Goal: Task Accomplishment & Management: Manage account settings

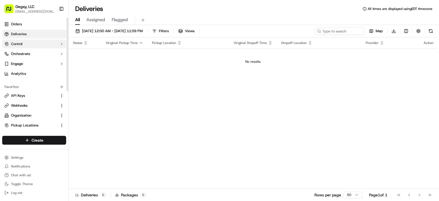
click at [32, 45] on button "Control" at bounding box center [34, 44] width 64 height 9
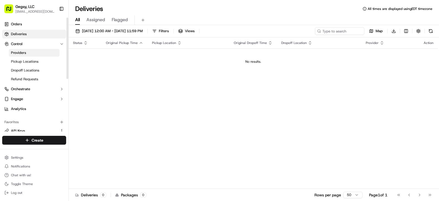
click at [31, 53] on link "Providers" at bounding box center [34, 53] width 51 height 8
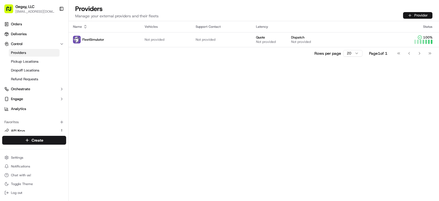
click at [414, 16] on button "Provider" at bounding box center [417, 15] width 29 height 7
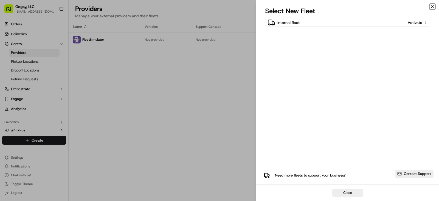
click at [432, 6] on icon "button" at bounding box center [432, 6] width 4 height 4
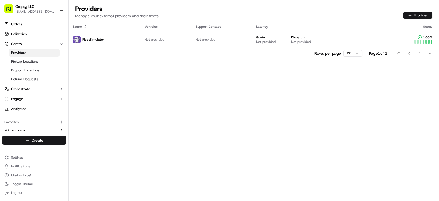
click at [126, 76] on div "Name Vehicles Support Contact Latency Status FleetSimulator Not provided Not pr…" at bounding box center [254, 110] width 370 height 179
click at [18, 24] on span "Orders" at bounding box center [16, 24] width 11 height 5
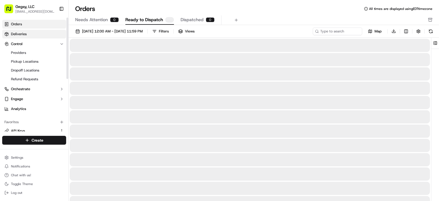
click at [21, 32] on span "Deliveries" at bounding box center [19, 34] width 16 height 5
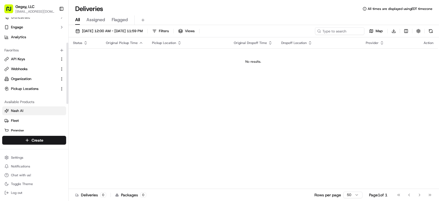
scroll to position [42, 0]
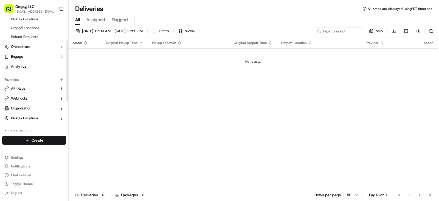
click at [163, 92] on div "Status Original Pickup Time Pickup Location Original Dropoff Time Dropoff Locat…" at bounding box center [253, 112] width 369 height 151
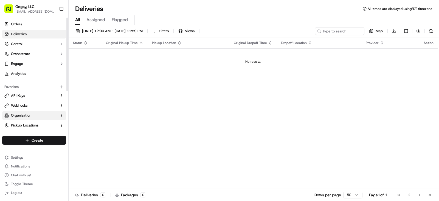
click at [27, 112] on button "Organization" at bounding box center [34, 115] width 64 height 9
click at [29, 125] on span "Pickup Locations" at bounding box center [24, 125] width 27 height 5
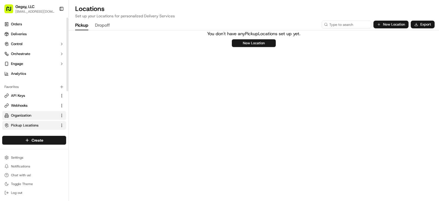
click at [24, 112] on button "Organization" at bounding box center [34, 115] width 64 height 9
click at [25, 123] on span "Pickup Locations" at bounding box center [24, 125] width 27 height 5
click at [20, 158] on html "Gegsy, LLC [EMAIL_ADDRESS][DOMAIN_NAME] Toggle Sidebar Orders Deliveries Contro…" at bounding box center [219, 100] width 439 height 201
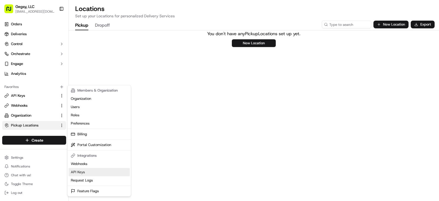
click at [79, 170] on link "API Keys" at bounding box center [99, 172] width 61 height 8
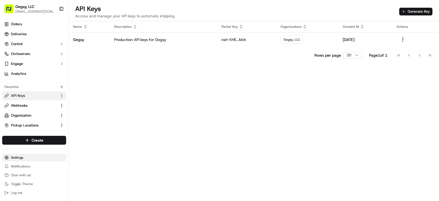
click at [23, 157] on html "Gegsy, LLC [EMAIL_ADDRESS][DOMAIN_NAME] Toggle Sidebar Orders Deliveries Contro…" at bounding box center [219, 100] width 439 height 201
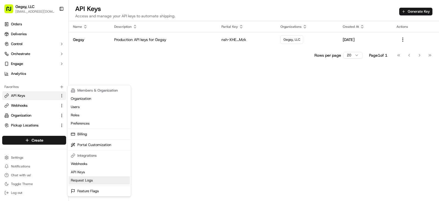
click at [80, 178] on link "Request Logs" at bounding box center [99, 180] width 61 height 8
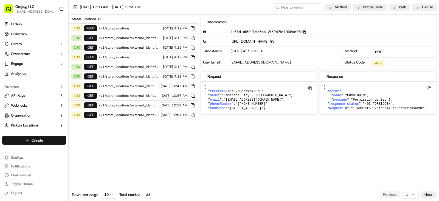
click at [137, 36] on span "/v1/store_locations/external_identifier/2MQ66W4K43S5C" at bounding box center [129, 38] width 61 height 4
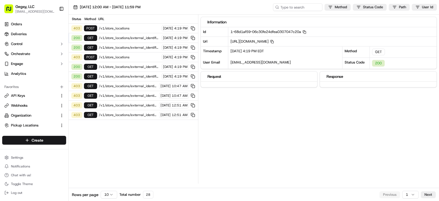
click at [128, 47] on span "/v1/store_locations/external_identifier/2MQ66W4K43S5C" at bounding box center [129, 47] width 61 height 4
click at [117, 27] on span "/v1/store_locations" at bounding box center [129, 28] width 61 height 4
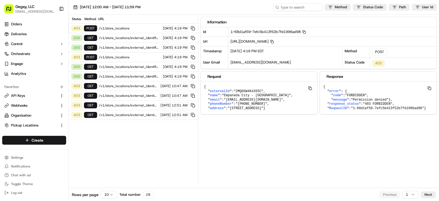
drag, startPoint x: 323, startPoint y: 86, endPoint x: 343, endPoint y: 119, distance: 38.2
click at [343, 114] on pre "{ " error ": { " code ": "FORBIDDEN" , " message ": "Permission denied" }, " re…" at bounding box center [378, 97] width 117 height 32
click at [232, 136] on div "Information Id 1-68d1af59-7efc5b413f52b7fd1996ad98 Copy 1-68d1af59-7efc5b413f52…" at bounding box center [320, 99] width 239 height 169
drag, startPoint x: 258, startPoint y: 150, endPoint x: 220, endPoint y: 115, distance: 51.3
click at [258, 150] on div "Information Id 1-68d1af59-7efc5b413f52b7fd1996ad98 Copy 1-68d1af59-7efc5b413f52…" at bounding box center [320, 99] width 239 height 169
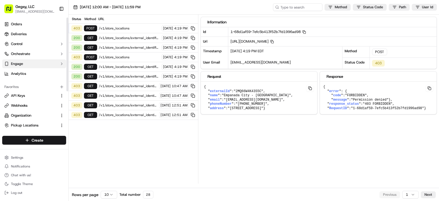
click at [24, 66] on button "Engage" at bounding box center [34, 63] width 64 height 9
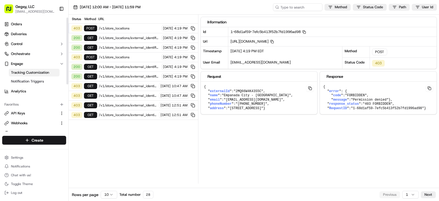
click at [24, 74] on span "Tracking Customization" at bounding box center [30, 72] width 38 height 5
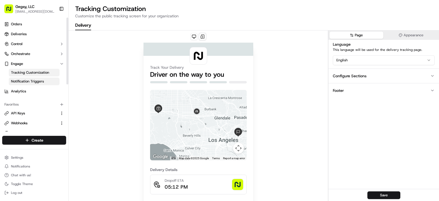
click at [24, 79] on span "Notification Triggers" at bounding box center [27, 81] width 33 height 5
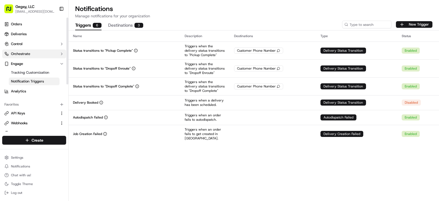
click at [24, 55] on span "Orchestrate" at bounding box center [20, 53] width 19 height 5
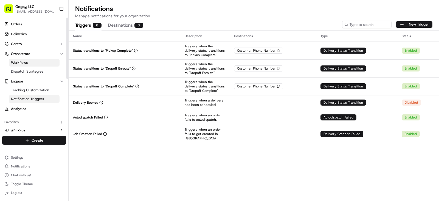
click at [23, 60] on span "Workflows" at bounding box center [19, 62] width 17 height 5
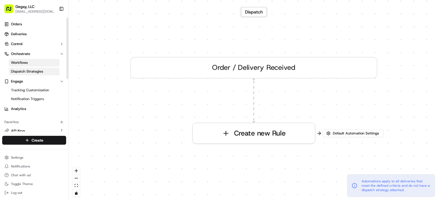
click at [23, 69] on link "Dispatch Strategies" at bounding box center [34, 71] width 51 height 8
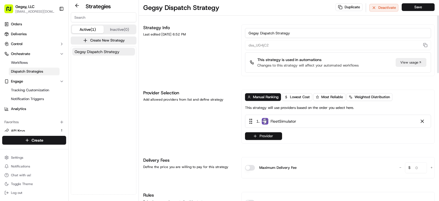
click at [268, 134] on button "Provider" at bounding box center [263, 136] width 37 height 8
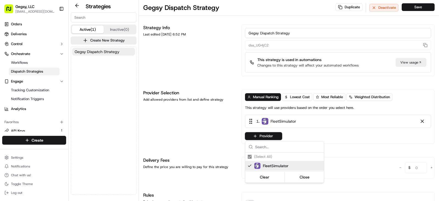
click at [302, 95] on html "Gegsy, LLC services@gegsy.com Toggle Sidebar Orders Deliveries Control Orchestr…" at bounding box center [219, 100] width 439 height 201
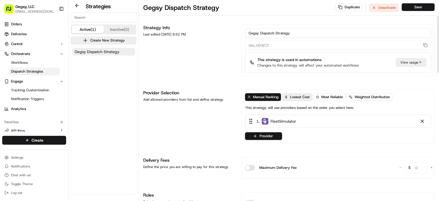
click at [300, 96] on span "Lowest Cost" at bounding box center [300, 96] width 20 height 5
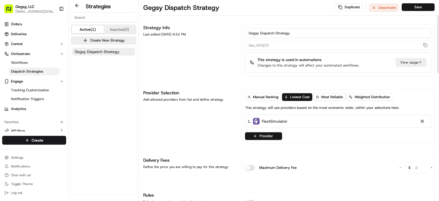
click at [112, 81] on div "Gegsy Dispatch Strategy" at bounding box center [103, 120] width 65 height 147
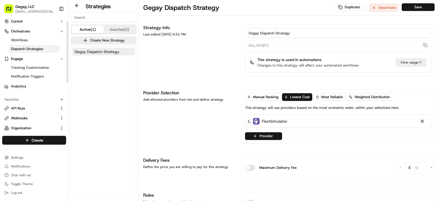
scroll to position [55, 0]
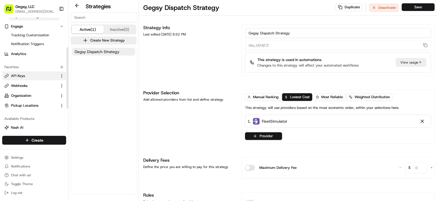
click at [16, 77] on span "API Keys" at bounding box center [18, 75] width 14 height 5
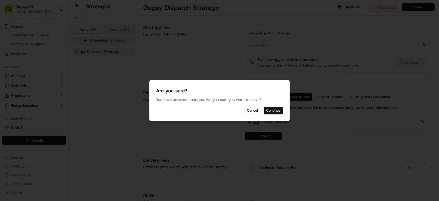
click at [274, 112] on button "Continue" at bounding box center [273, 110] width 19 height 8
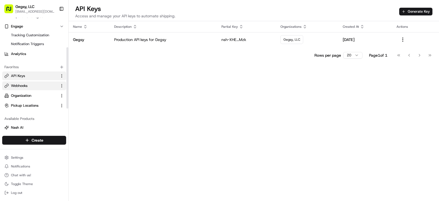
click at [25, 85] on span "Webhooks" at bounding box center [19, 85] width 16 height 5
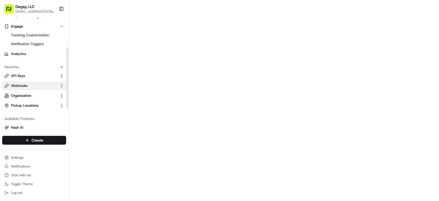
scroll to position [97, 0]
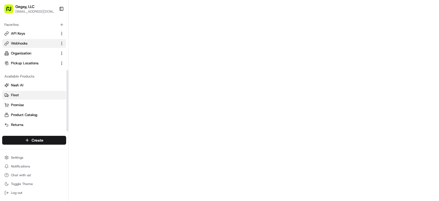
click at [23, 94] on link "Fleet" at bounding box center [34, 94] width 60 height 5
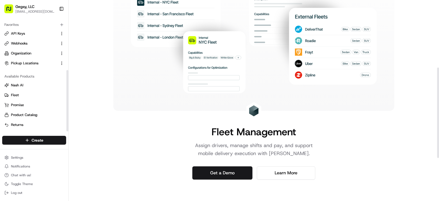
scroll to position [165, 0]
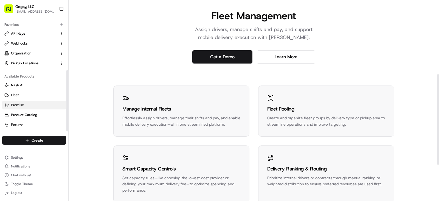
click at [22, 103] on span "Promise" at bounding box center [17, 104] width 13 height 5
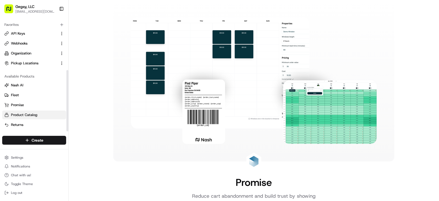
click at [22, 114] on span "Product Catalog" at bounding box center [24, 114] width 26 height 5
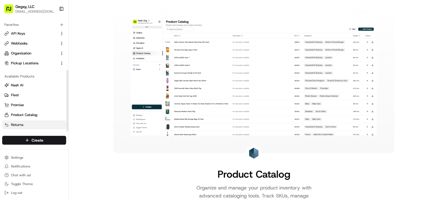
click at [19, 123] on span "Returns" at bounding box center [17, 124] width 12 height 5
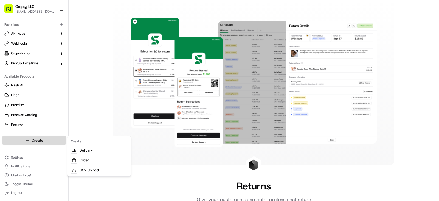
click at [25, 139] on html "Gegsy, LLC services@gegsy.com Toggle Sidebar Orders Deliveries Control Orchestr…" at bounding box center [219, 100] width 439 height 201
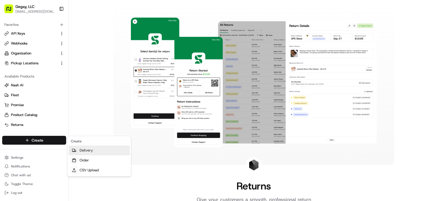
click at [80, 148] on link "Delivery" at bounding box center [99, 150] width 61 height 10
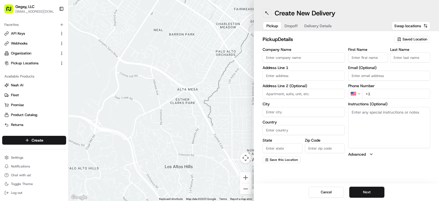
click at [268, 11] on button at bounding box center [267, 13] width 9 height 9
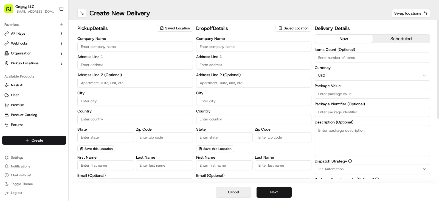
click at [224, 193] on button "Cancel" at bounding box center [233, 191] width 35 height 11
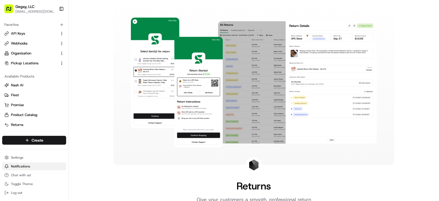
click at [16, 164] on span "Notifications" at bounding box center [20, 166] width 19 height 4
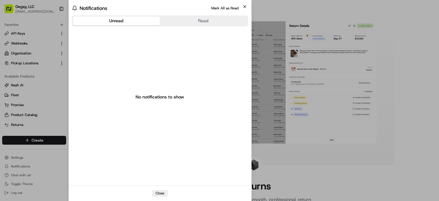
click at [243, 7] on icon "button" at bounding box center [245, 6] width 4 height 4
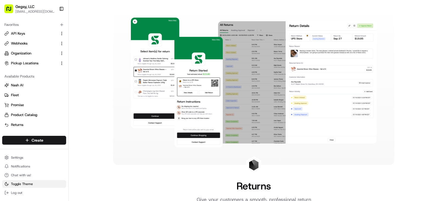
click at [18, 182] on span "Toggle Theme" at bounding box center [22, 183] width 22 height 4
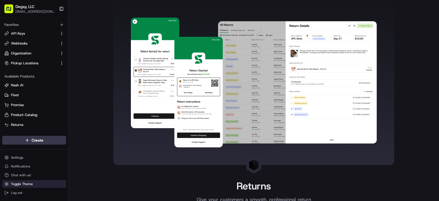
click at [18, 182] on span "Toggle Theme" at bounding box center [22, 183] width 22 height 4
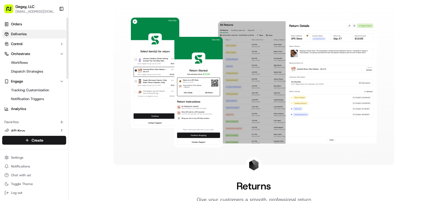
click at [19, 33] on span "Deliveries" at bounding box center [19, 34] width 16 height 5
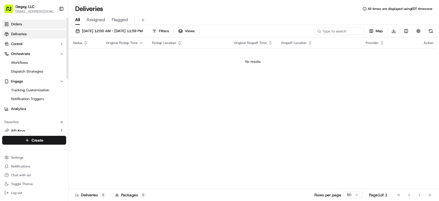
click at [19, 23] on span "Orders" at bounding box center [16, 24] width 11 height 5
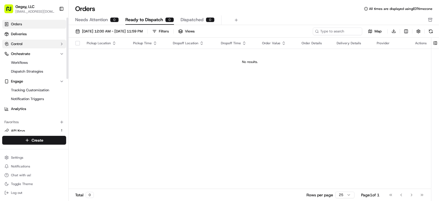
click at [20, 42] on span "Control" at bounding box center [17, 43] width 12 height 5
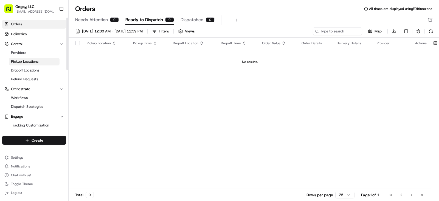
click at [20, 61] on span "Pickup Locations" at bounding box center [24, 61] width 27 height 5
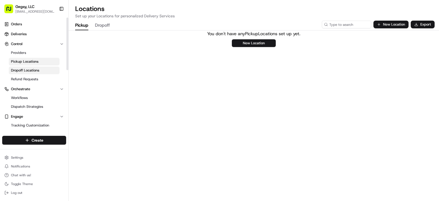
click at [24, 70] on span "Dropoff Locations" at bounding box center [25, 70] width 28 height 5
click at [25, 76] on link "Refund Requests" at bounding box center [34, 79] width 51 height 8
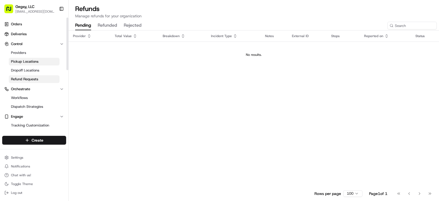
click at [26, 60] on span "Pickup Locations" at bounding box center [24, 61] width 27 height 5
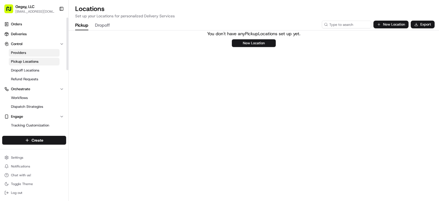
click at [21, 51] on span "Providers" at bounding box center [18, 52] width 15 height 5
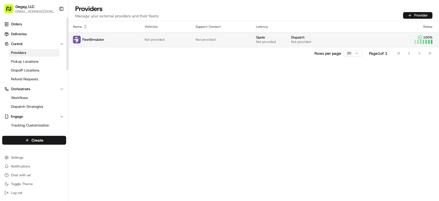
click at [78, 38] on img at bounding box center [77, 40] width 8 height 8
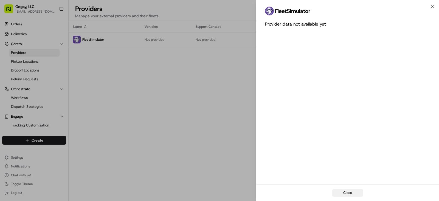
click at [356, 193] on button "Close" at bounding box center [347, 192] width 31 height 8
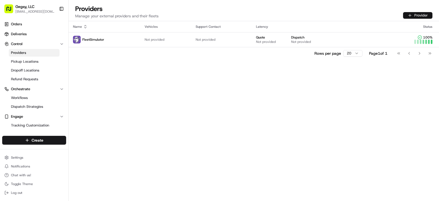
click at [416, 15] on button "Provider" at bounding box center [417, 15] width 29 height 7
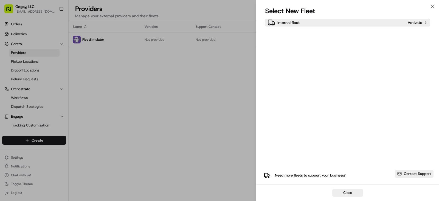
click at [398, 25] on div "Internal fleet" at bounding box center [336, 23] width 138 height 8
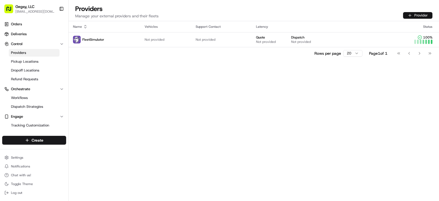
click at [411, 15] on button "Provider" at bounding box center [417, 15] width 29 height 7
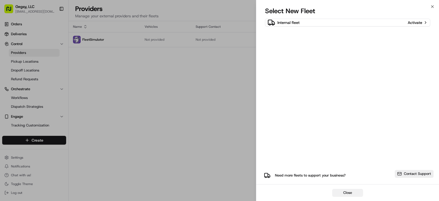
click at [357, 189] on button "Close" at bounding box center [347, 192] width 31 height 8
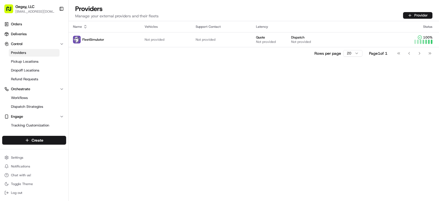
click at [184, 115] on div "Name Vehicles Support Contact Latency Status FleetSimulator Not provided Not pr…" at bounding box center [254, 110] width 370 height 179
click at [19, 171] on button "Chat with us!" at bounding box center [34, 175] width 64 height 8
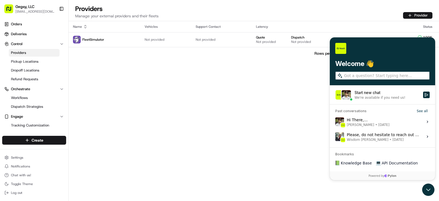
click at [368, 120] on div "Hi There, Hope you're doing well , in order for you to test the notification.ta…" at bounding box center [383, 121] width 73 height 10
click at [335, 122] on button "View issue" at bounding box center [335, 122] width 0 height 0
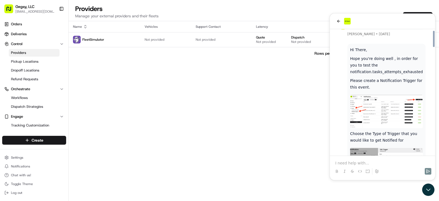
scroll to position [423, 0]
click at [358, 95] on img at bounding box center [386, 111] width 73 height 33
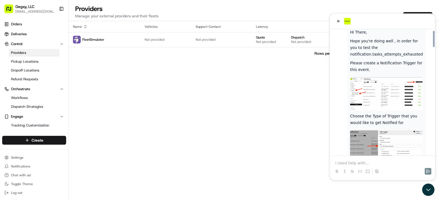
scroll to position [450, 0]
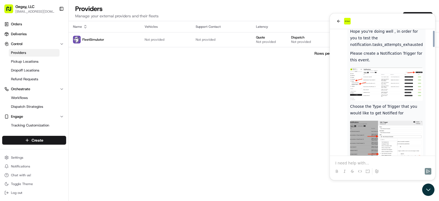
click at [371, 85] on img at bounding box center [386, 83] width 73 height 33
click at [367, 120] on img at bounding box center [386, 143] width 73 height 46
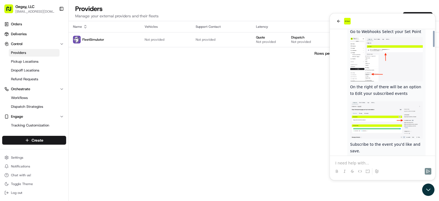
scroll to position [725, 0]
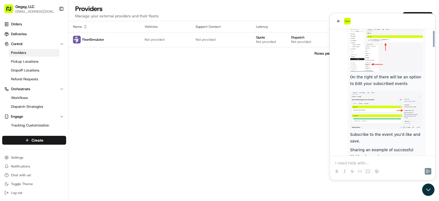
click at [372, 162] on img at bounding box center [386, 175] width 73 height 27
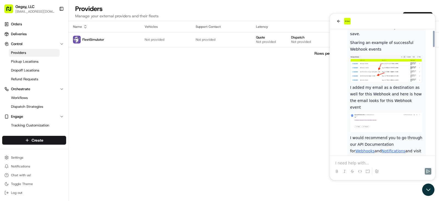
scroll to position [835, 0]
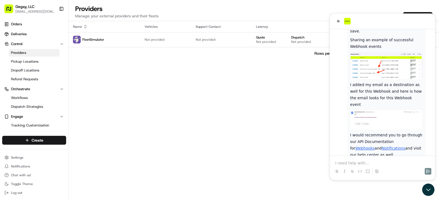
click at [382, 146] on link "Notifications" at bounding box center [394, 148] width 24 height 4
drag, startPoint x: 163, startPoint y: 81, endPoint x: 173, endPoint y: 81, distance: 9.9
click at [165, 81] on div "Name Vehicles Support Contact Latency Status FleetSimulator Not provided Not pr…" at bounding box center [254, 110] width 370 height 179
click at [339, 21] on icon "back" at bounding box center [338, 21] width 4 height 4
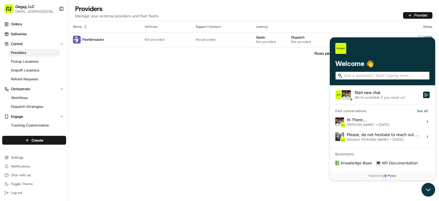
click at [427, 190] on icon "Open customer support" at bounding box center [428, 189] width 14 height 14
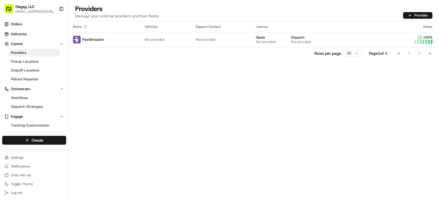
click at [208, 95] on div "Name Vehicles Support Contact Latency Status FleetSimulator Not provided Not pr…" at bounding box center [254, 110] width 370 height 179
click at [31, 63] on span "Pickup Locations" at bounding box center [24, 61] width 27 height 5
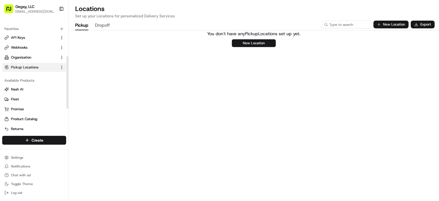
scroll to position [132, 0]
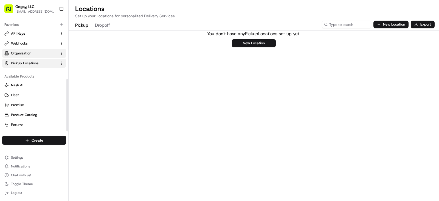
click at [19, 52] on span "Organization" at bounding box center [21, 53] width 20 height 5
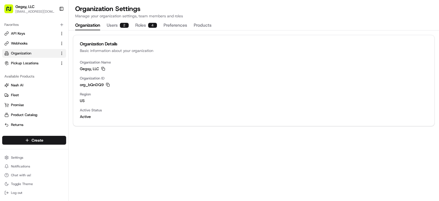
click at [114, 25] on button "Users 2" at bounding box center [118, 25] width 22 height 9
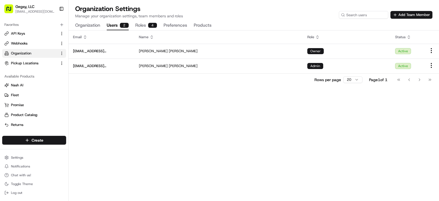
click at [139, 26] on button "Roles 4" at bounding box center [146, 25] width 22 height 9
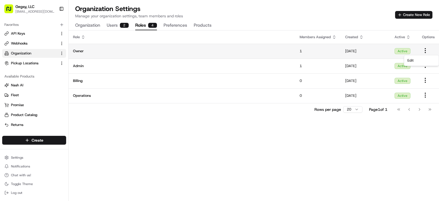
click at [426, 52] on html "Gegsy, LLC services@gegsy.com Toggle Sidebar Orders Deliveries Control Provider…" at bounding box center [219, 100] width 439 height 201
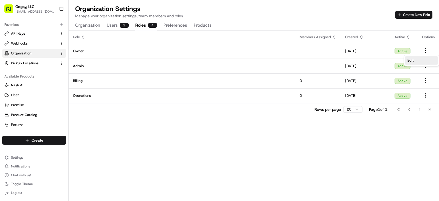
click at [416, 58] on div "Edit" at bounding box center [421, 60] width 32 height 8
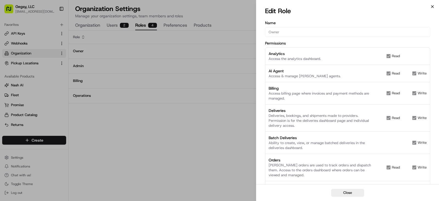
click at [433, 7] on icon "button" at bounding box center [432, 6] width 2 height 2
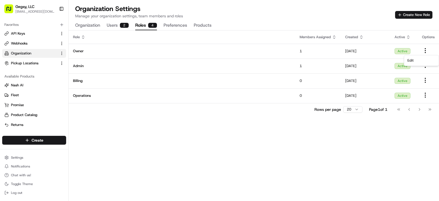
click at [89, 23] on button "Organization" at bounding box center [87, 25] width 25 height 9
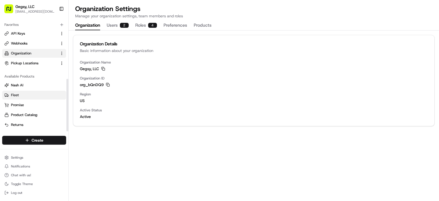
click at [21, 95] on link "Fleet" at bounding box center [34, 94] width 60 height 5
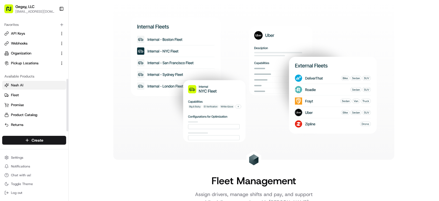
click at [23, 83] on span "Nash AI" at bounding box center [17, 85] width 12 height 5
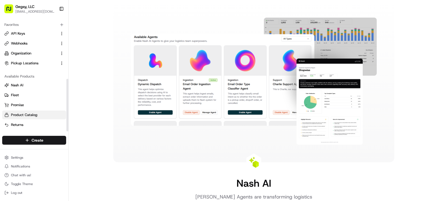
click at [20, 112] on span "Product Catalog" at bounding box center [24, 114] width 26 height 5
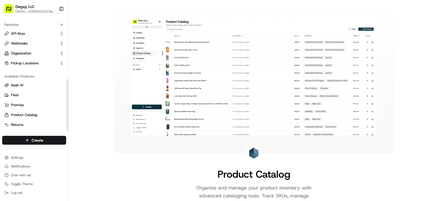
click at [15, 152] on div "Settings Notifications Chat with us! Toggle Theme Log out" at bounding box center [34, 174] width 68 height 47
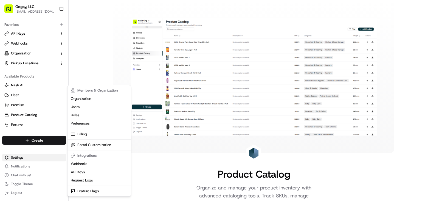
click at [16, 155] on html "Gegsy, LLC services@gegsy.com Toggle Sidebar Orders Deliveries Control Provider…" at bounding box center [219, 100] width 439 height 201
click at [15, 157] on html "Gegsy, LLC services@gegsy.com Toggle Sidebar Orders Deliveries Control Provider…" at bounding box center [219, 100] width 439 height 201
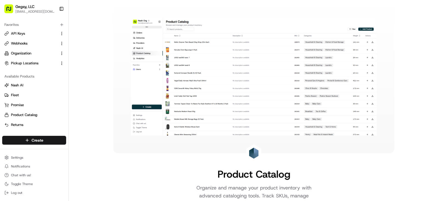
click at [15, 157] on html "Gegsy, LLC services@gegsy.com Toggle Sidebar Orders Deliveries Control Provider…" at bounding box center [219, 100] width 439 height 201
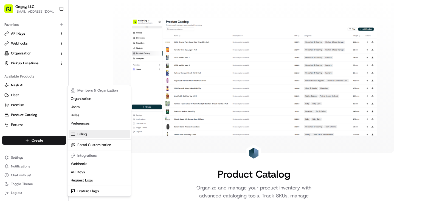
click at [83, 134] on link "Billing" at bounding box center [99, 134] width 61 height 8
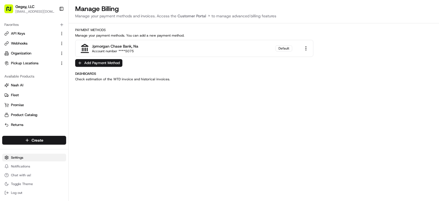
click at [24, 159] on html "Gegsy, LLC services@gegsy.com Toggle Sidebar Orders Deliveries Control Provider…" at bounding box center [219, 100] width 439 height 201
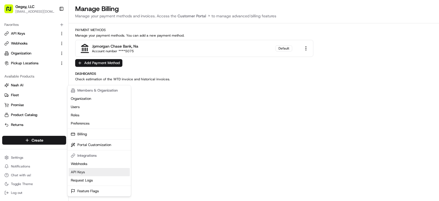
click at [78, 170] on link "API Keys" at bounding box center [99, 172] width 61 height 8
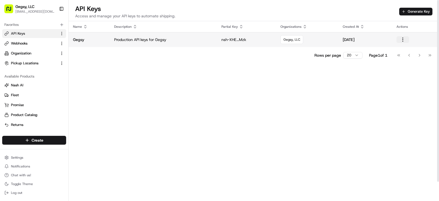
click at [402, 41] on button "button" at bounding box center [402, 39] width 13 height 7
click at [138, 37] on p "Production API keys for Gegsy" at bounding box center [163, 39] width 98 height 5
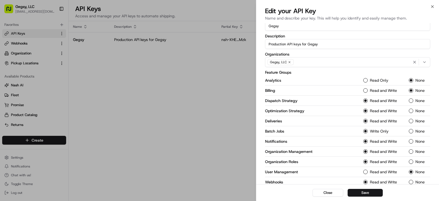
scroll to position [12, 0]
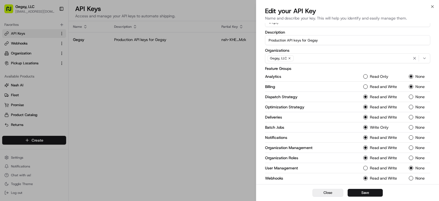
click at [336, 191] on button "Close" at bounding box center [327, 192] width 31 height 8
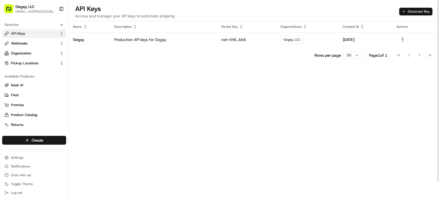
click at [421, 11] on button "Generate Key" at bounding box center [415, 12] width 33 height 8
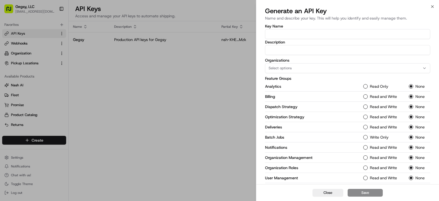
click at [430, 7] on h2 "Generate an API Key" at bounding box center [347, 11] width 165 height 9
click at [433, 7] on icon "button" at bounding box center [432, 6] width 4 height 4
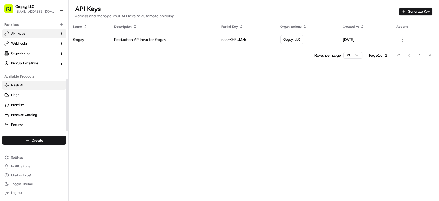
click at [20, 85] on span "Nash AI" at bounding box center [17, 85] width 12 height 5
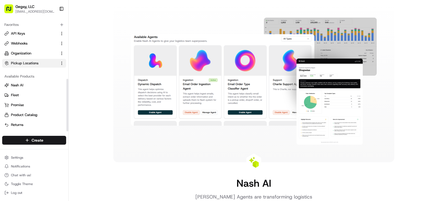
click at [21, 63] on span "Pickup Locations" at bounding box center [24, 63] width 27 height 5
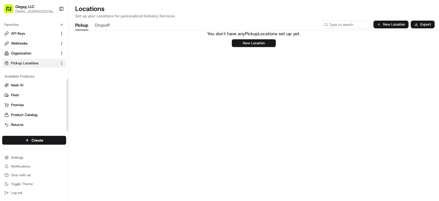
click at [60, 64] on html "Gegsy, LLC services@gegsy.com Toggle Sidebar Orders Deliveries Control Provider…" at bounding box center [219, 100] width 439 height 201
click at [56, 64] on html "Gegsy, LLC services@gegsy.com Toggle Sidebar Orders Deliveries Control Provider…" at bounding box center [219, 100] width 439 height 201
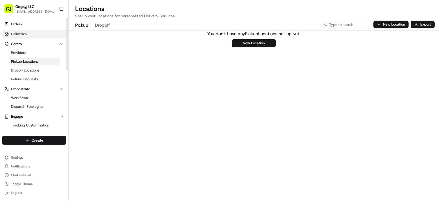
click at [19, 32] on span "Deliveries" at bounding box center [19, 34] width 16 height 5
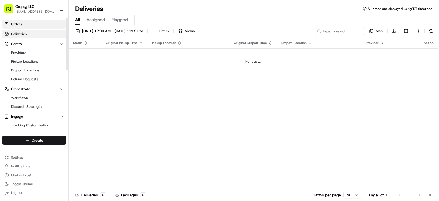
click at [19, 24] on span "Orders" at bounding box center [16, 24] width 11 height 5
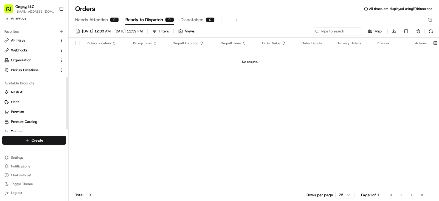
scroll to position [132, 0]
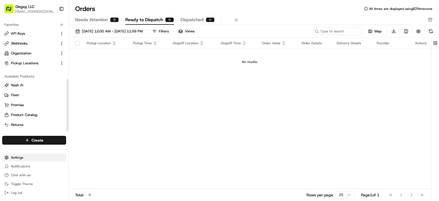
click at [17, 157] on html "Gegsy, LLC services@gegsy.com Toggle Sidebar Orders Deliveries Control Provider…" at bounding box center [219, 100] width 439 height 201
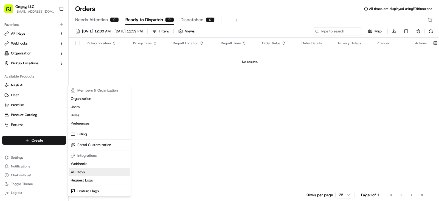
click at [83, 171] on link "API Keys" at bounding box center [99, 172] width 61 height 8
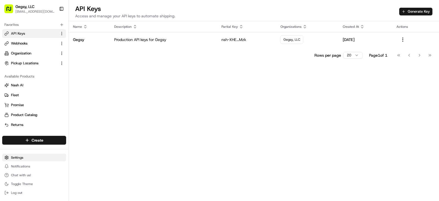
click at [21, 155] on html "Gegsy, LLC services@gegsy.com Toggle Sidebar Orders Deliveries Control Provider…" at bounding box center [219, 100] width 439 height 201
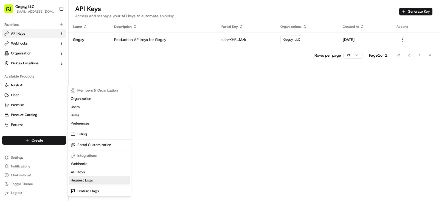
click at [75, 182] on link "Request Logs" at bounding box center [99, 180] width 61 height 8
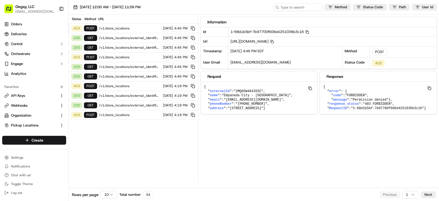
click at [134, 47] on span "/v1/store_locations/external_identifier/2MQ66W4K43S5C" at bounding box center [129, 47] width 61 height 4
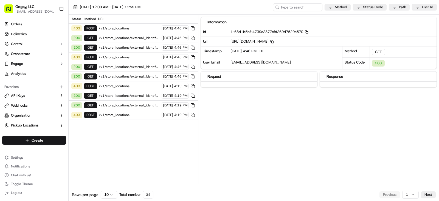
click at [134, 38] on span "/v1/store_locations/external_identifier/2MQ66W4K43S5C" at bounding box center [129, 38] width 61 height 4
click at [131, 57] on span "/v1/store_locations" at bounding box center [129, 57] width 61 height 4
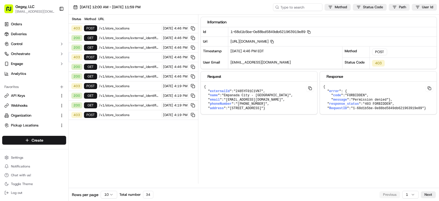
click at [131, 64] on div "200 GET /v1/store_locations/external_identifier/2485YF01C1VN7 09/22/2025 4:46 PM" at bounding box center [133, 67] width 129 height 10
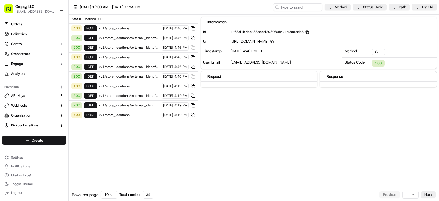
click at [129, 75] on span "/v1/store_locations/external_identifier/2485YF01C1VN7" at bounding box center [129, 76] width 61 height 4
click at [119, 90] on div "403 POST /v1/store_locations 09/22/2025 4:19 PM" at bounding box center [133, 86] width 129 height 10
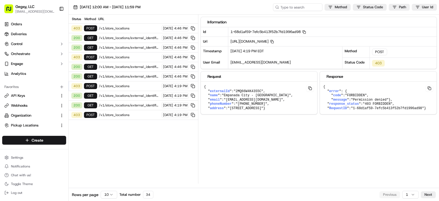
click at [133, 76] on span "/v1/store_locations/external_identifier/2485YF01C1VN7" at bounding box center [129, 76] width 61 height 4
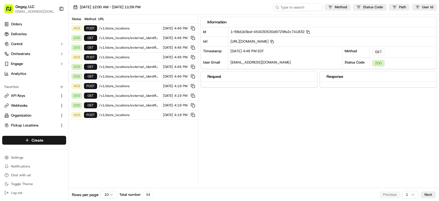
click at [130, 65] on span "/v1/store_locations/external_identifier/2485YF01C1VN7" at bounding box center [129, 66] width 61 height 4
click at [129, 57] on span "/v1/store_locations" at bounding box center [129, 57] width 61 height 4
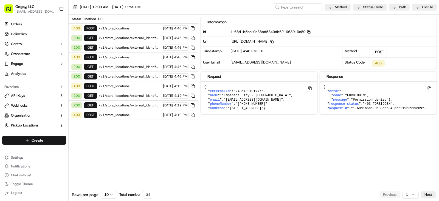
click at [119, 24] on div "403 POST /v1/store_locations 09/22/2025 4:46 PM" at bounding box center [133, 29] width 129 height 10
